Goal: Information Seeking & Learning: Learn about a topic

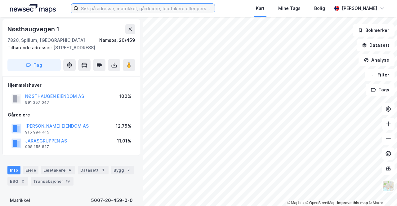
drag, startPoint x: 0, startPoint y: 0, endPoint x: 104, endPoint y: 11, distance: 104.4
click at [104, 11] on input at bounding box center [146, 8] width 136 height 9
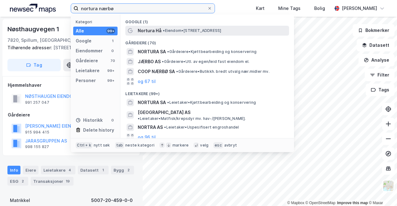
type input "nortura nærbø"
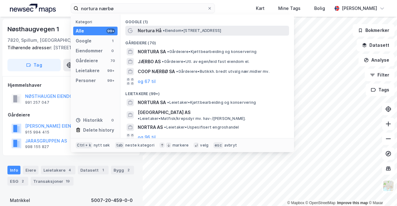
click at [177, 34] on div "Nortura Hå • Eiendom • [STREET_ADDRESS]" at bounding box center [207, 31] width 164 height 10
